Goal: Information Seeking & Learning: Learn about a topic

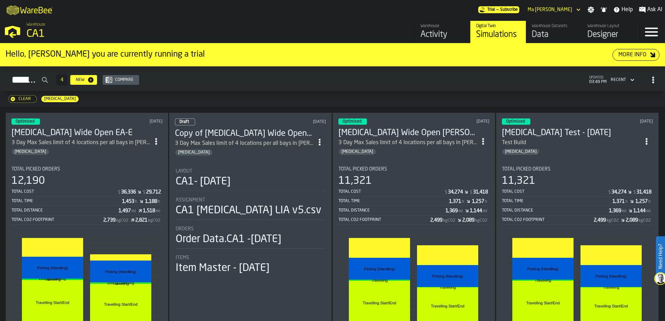
click at [22, 96] on button "Clear" at bounding box center [22, 99] width 29 height 8
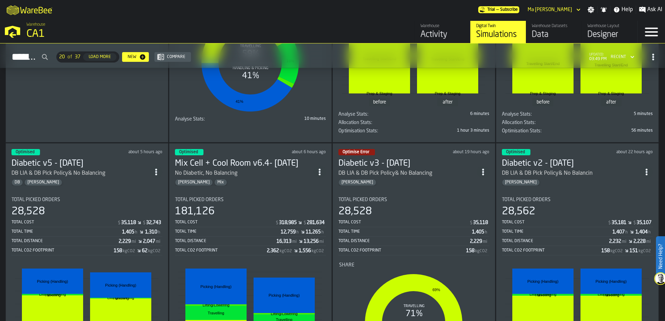
scroll to position [243, 0]
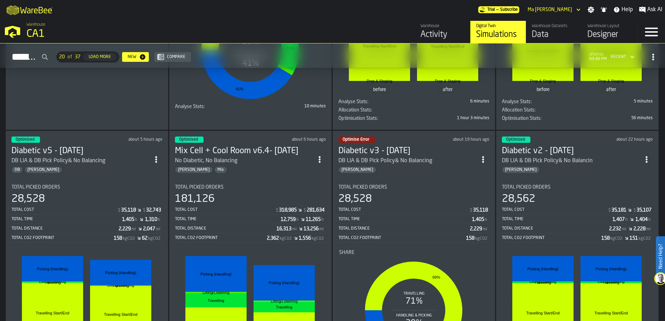
click at [48, 204] on div "28,528" at bounding box center [86, 199] width 151 height 13
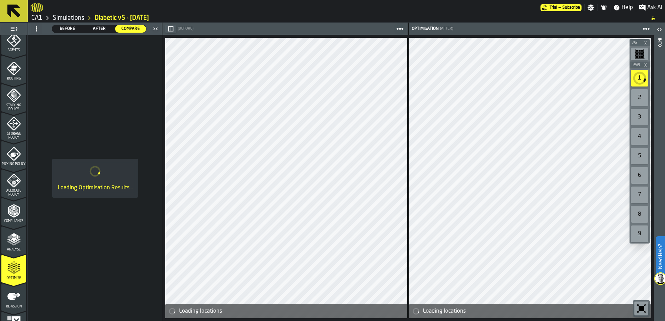
scroll to position [228, 0]
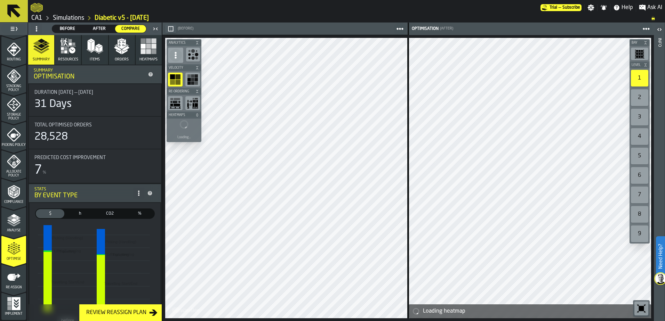
click at [10, 115] on span "Storage Policy" at bounding box center [13, 117] width 25 height 8
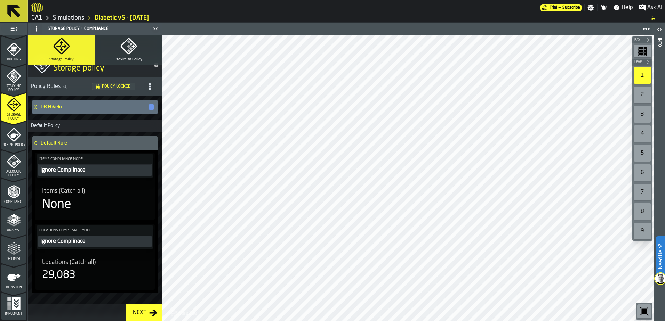
scroll to position [0, 0]
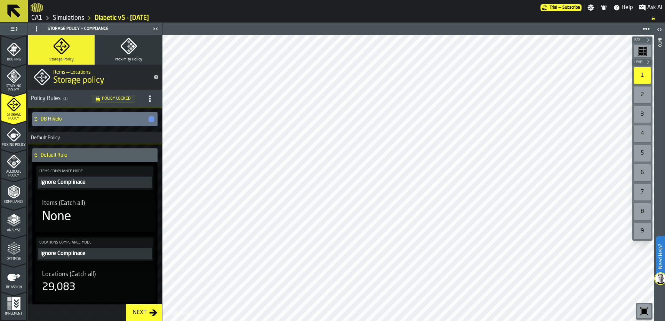
click at [36, 120] on icon at bounding box center [35, 119] width 7 height 6
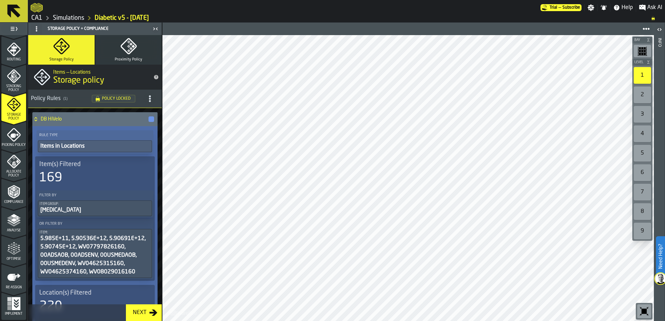
click at [9, 108] on icon "menu Storage Policy" at bounding box center [14, 105] width 14 height 14
click at [68, 17] on link "Simulations" at bounding box center [68, 18] width 31 height 8
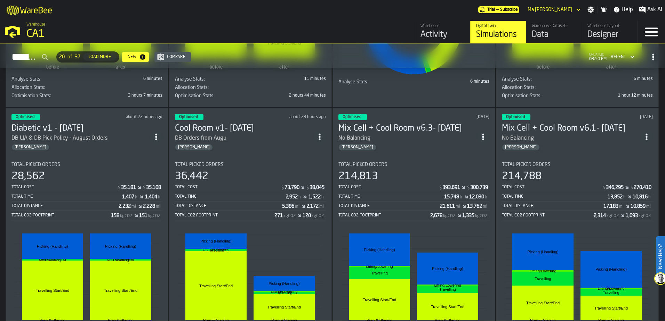
scroll to position [537, 0]
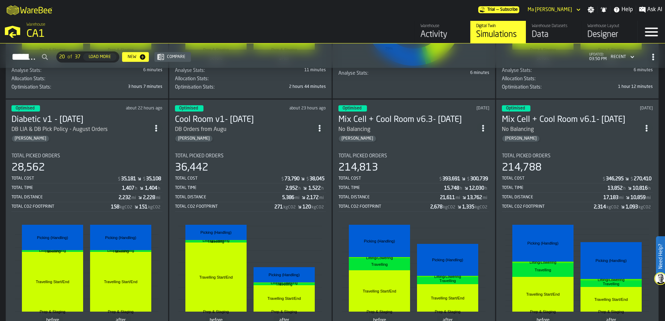
click at [597, 164] on div "214,788" at bounding box center [577, 168] width 151 height 13
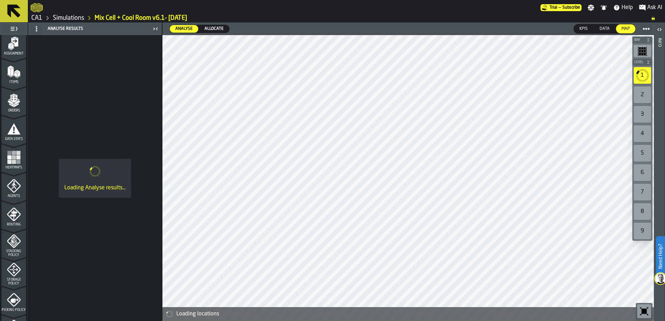
scroll to position [70, 0]
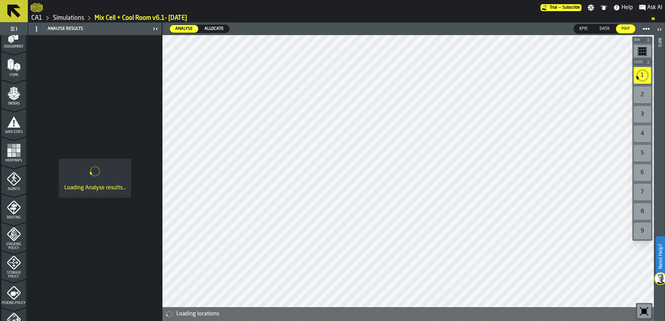
click at [8, 263] on icon "menu Storage Policy" at bounding box center [14, 263] width 14 height 14
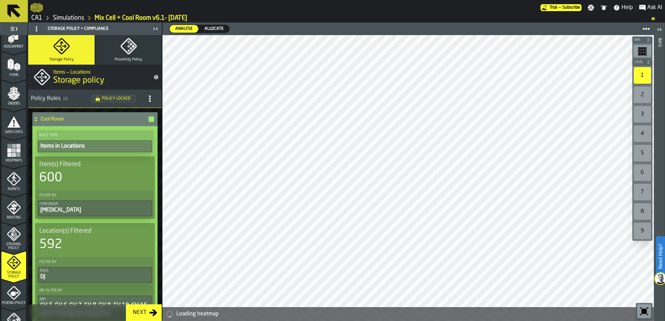
click at [36, 120] on icon at bounding box center [35, 119] width 7 height 6
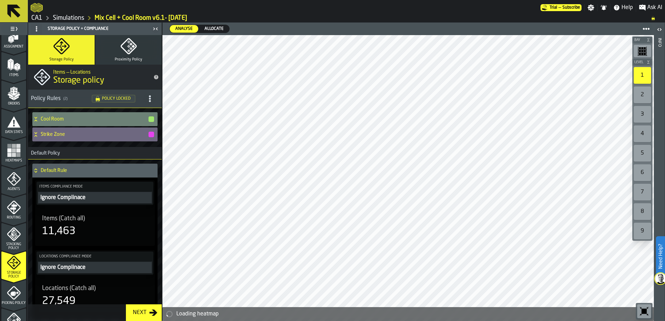
click at [36, 120] on icon at bounding box center [35, 119] width 7 height 6
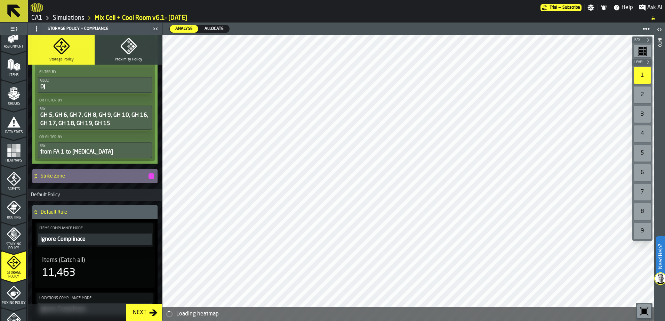
scroll to position [243, 0]
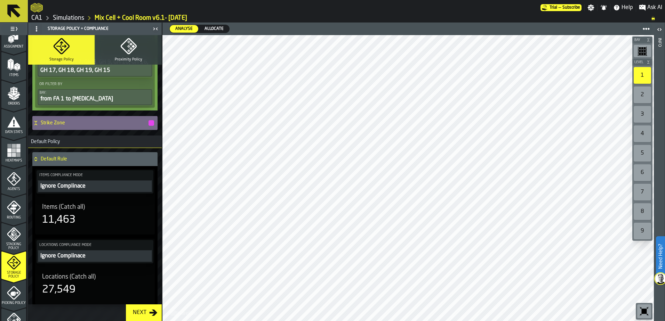
click at [34, 125] on icon at bounding box center [35, 123] width 7 height 6
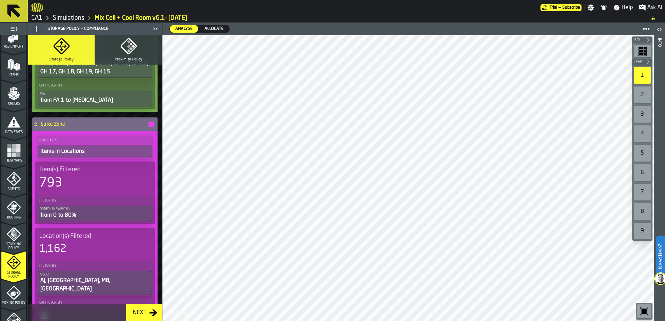
scroll to position [236, 0]
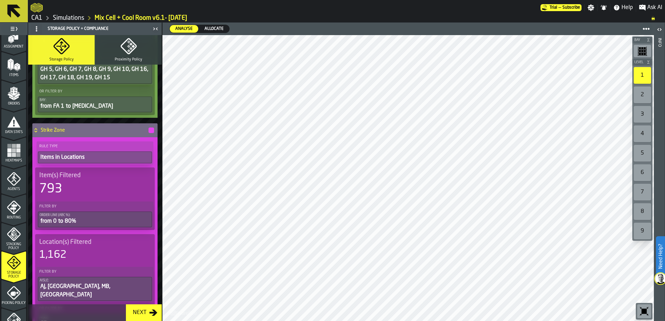
click at [35, 132] on icon at bounding box center [35, 132] width 2 height 2
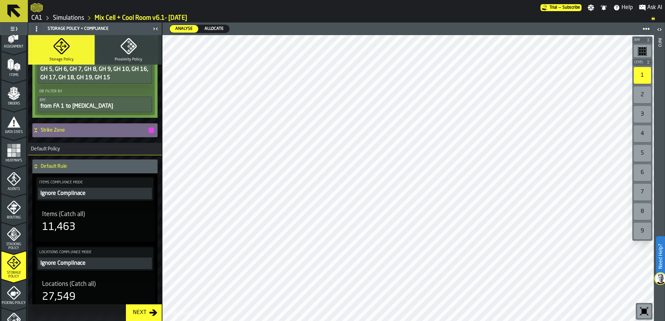
click at [39, 129] on icon at bounding box center [35, 131] width 7 height 6
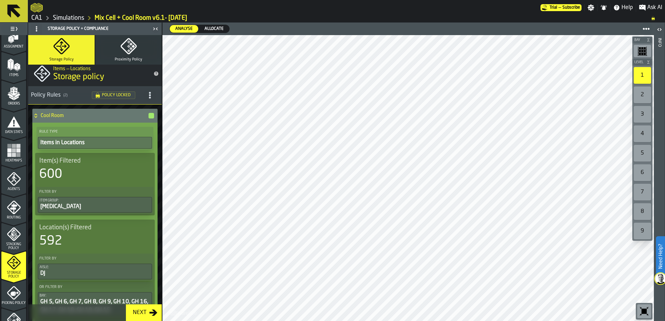
scroll to position [0, 0]
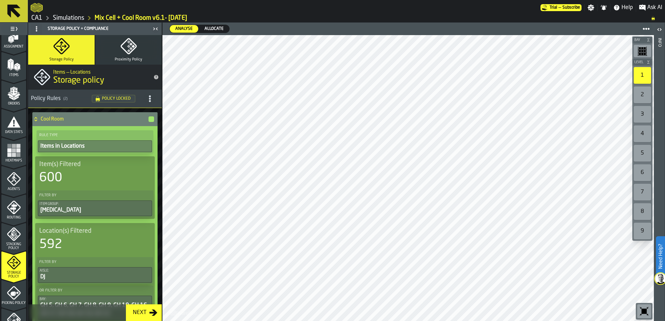
click at [42, 120] on h4 "Cool Room" at bounding box center [94, 119] width 107 height 6
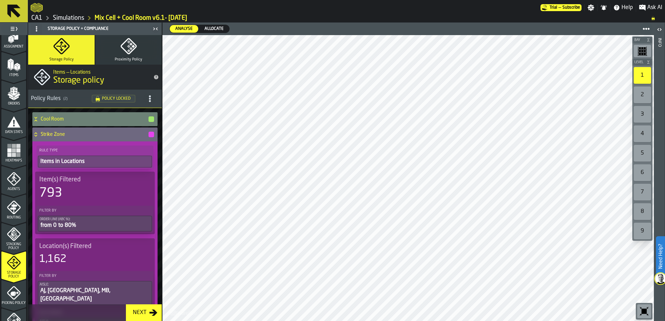
click at [42, 120] on h4 "Cool Room" at bounding box center [94, 119] width 107 height 6
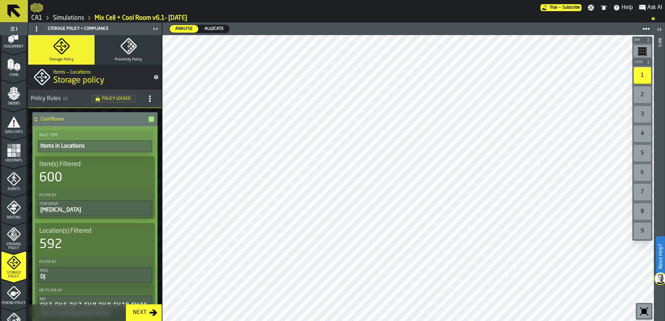
click at [140, 45] on button "Proximity Policy" at bounding box center [128, 50] width 66 height 30
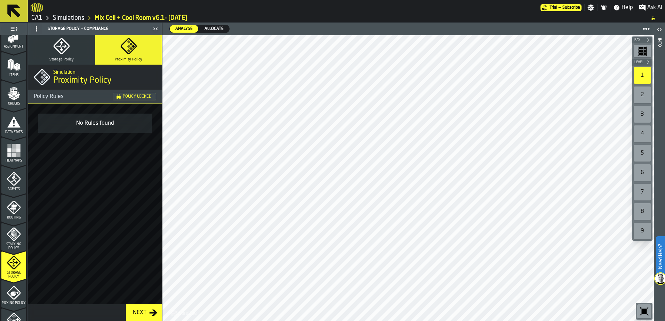
click at [75, 48] on button "Storage Policy" at bounding box center [61, 50] width 66 height 30
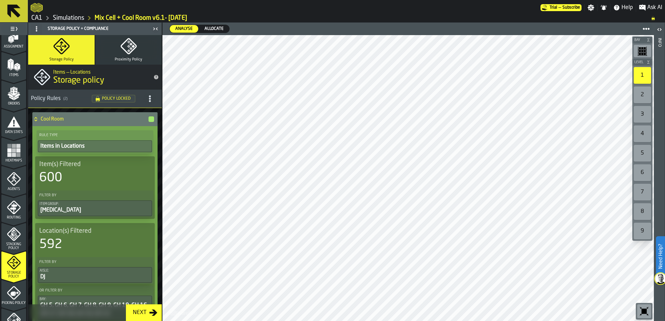
click at [60, 19] on link "Simulations" at bounding box center [68, 18] width 31 height 8
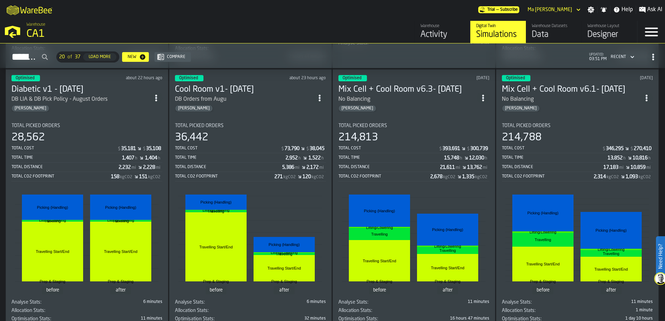
scroll to position [556, 0]
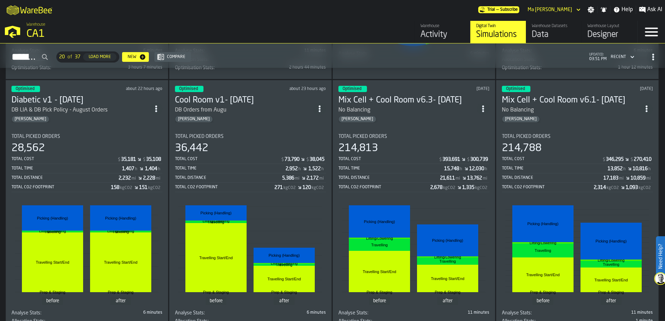
click at [424, 162] on div "Total Cost" at bounding box center [388, 159] width 100 height 5
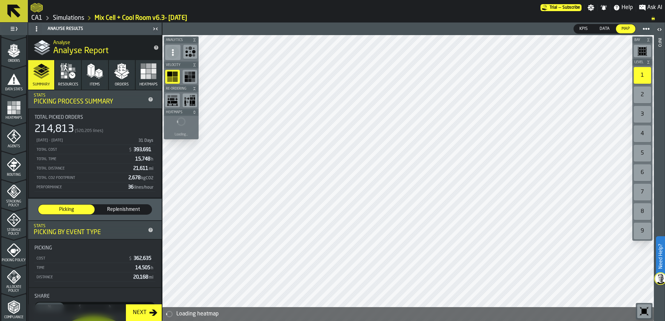
scroll to position [228, 0]
